Goal: Find specific page/section: Find specific page/section

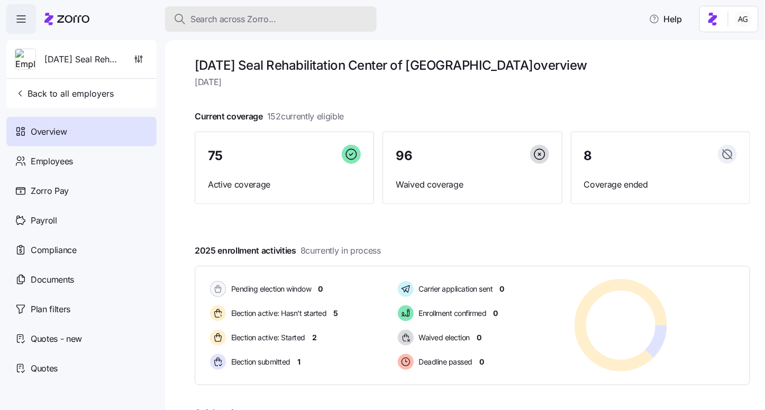
click at [241, 23] on span "Search across Zorro..." at bounding box center [233, 19] width 86 height 13
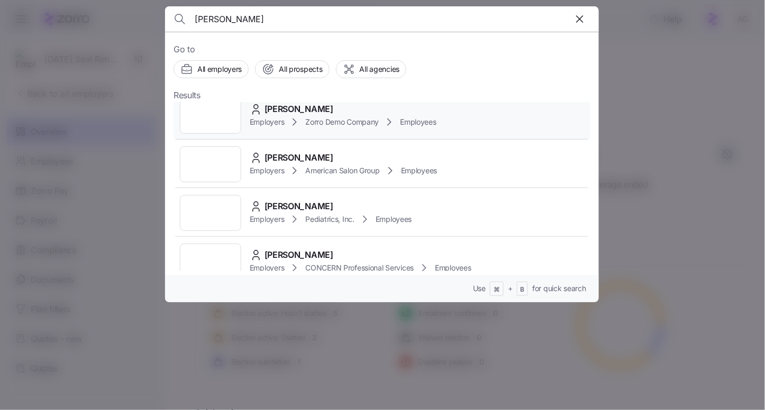
scroll to position [70, 0]
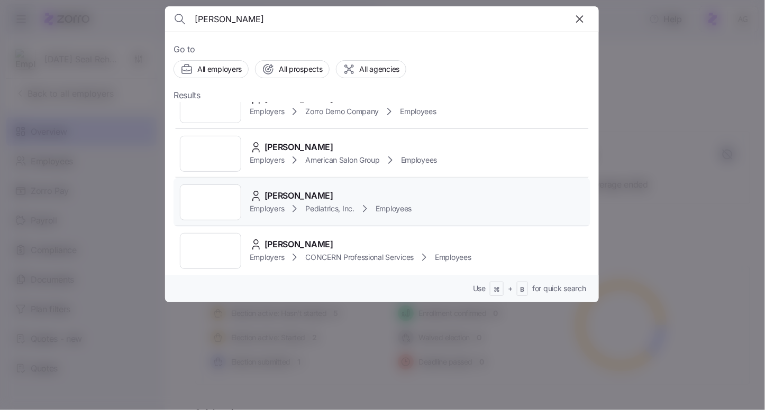
type input "[PERSON_NAME]"
click at [300, 198] on span "[PERSON_NAME]" at bounding box center [298, 195] width 69 height 13
